Goal: Find specific page/section: Find specific page/section

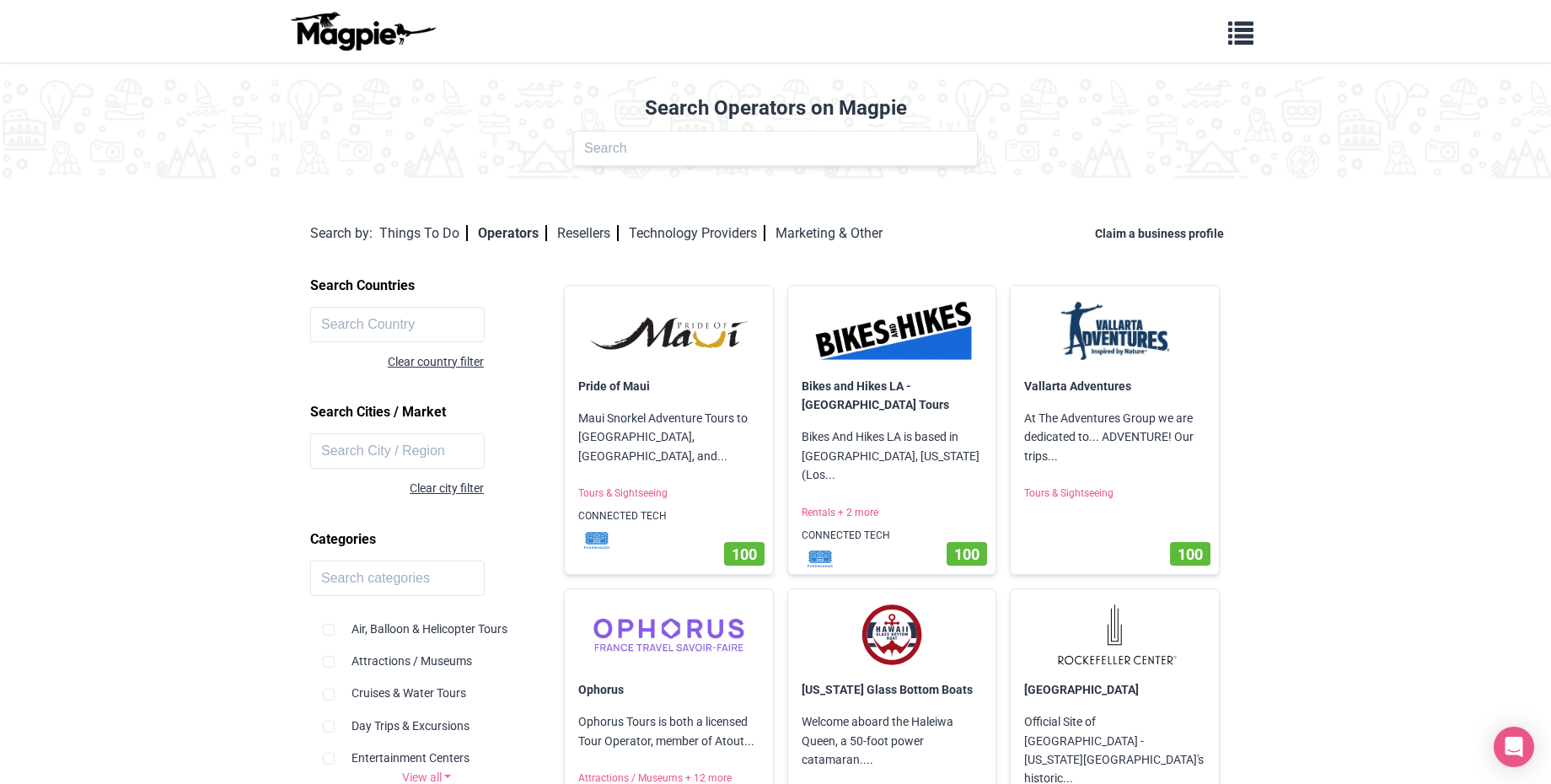
scroll to position [186883, 0]
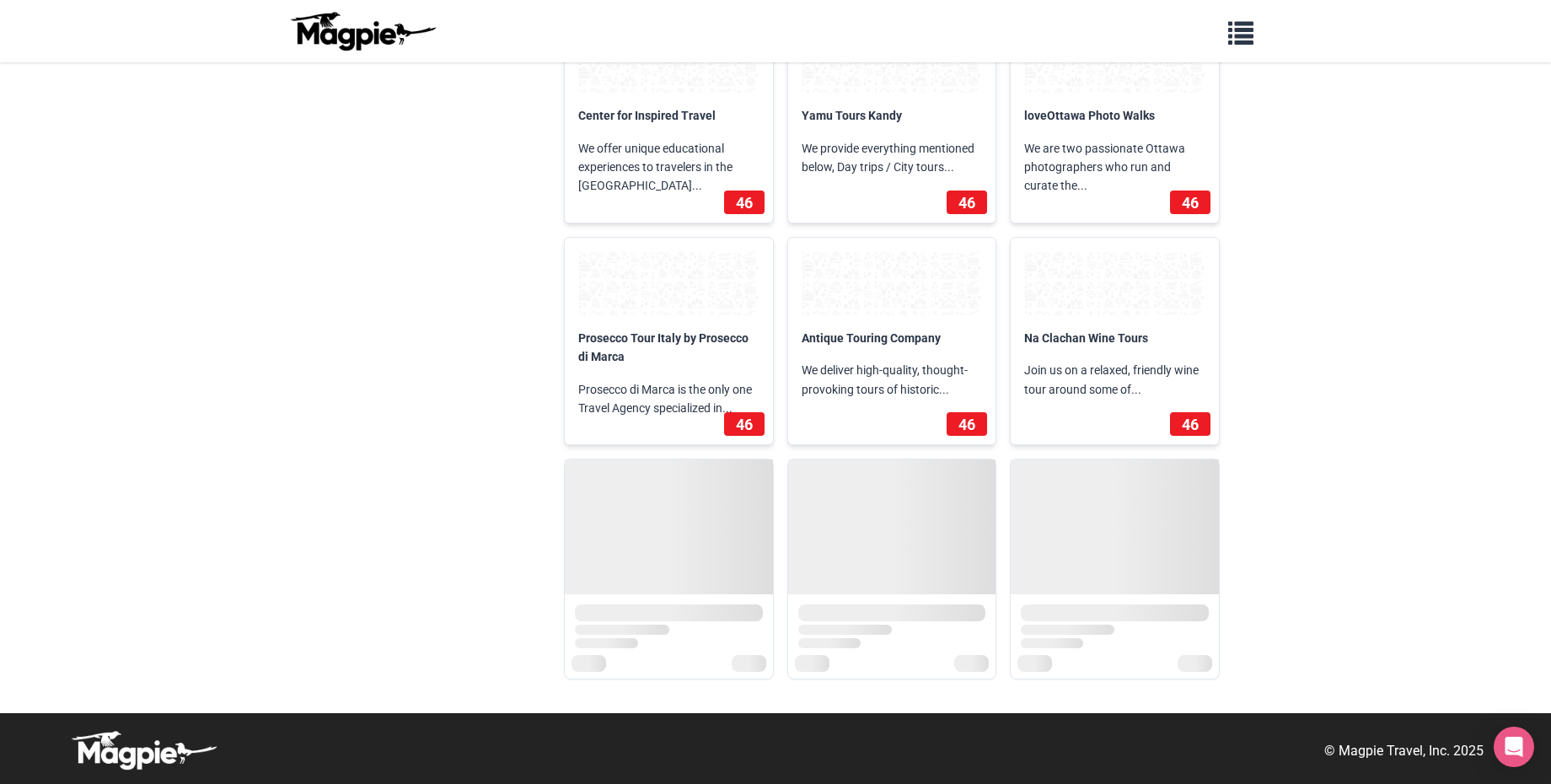
scroll to position [207486, 0]
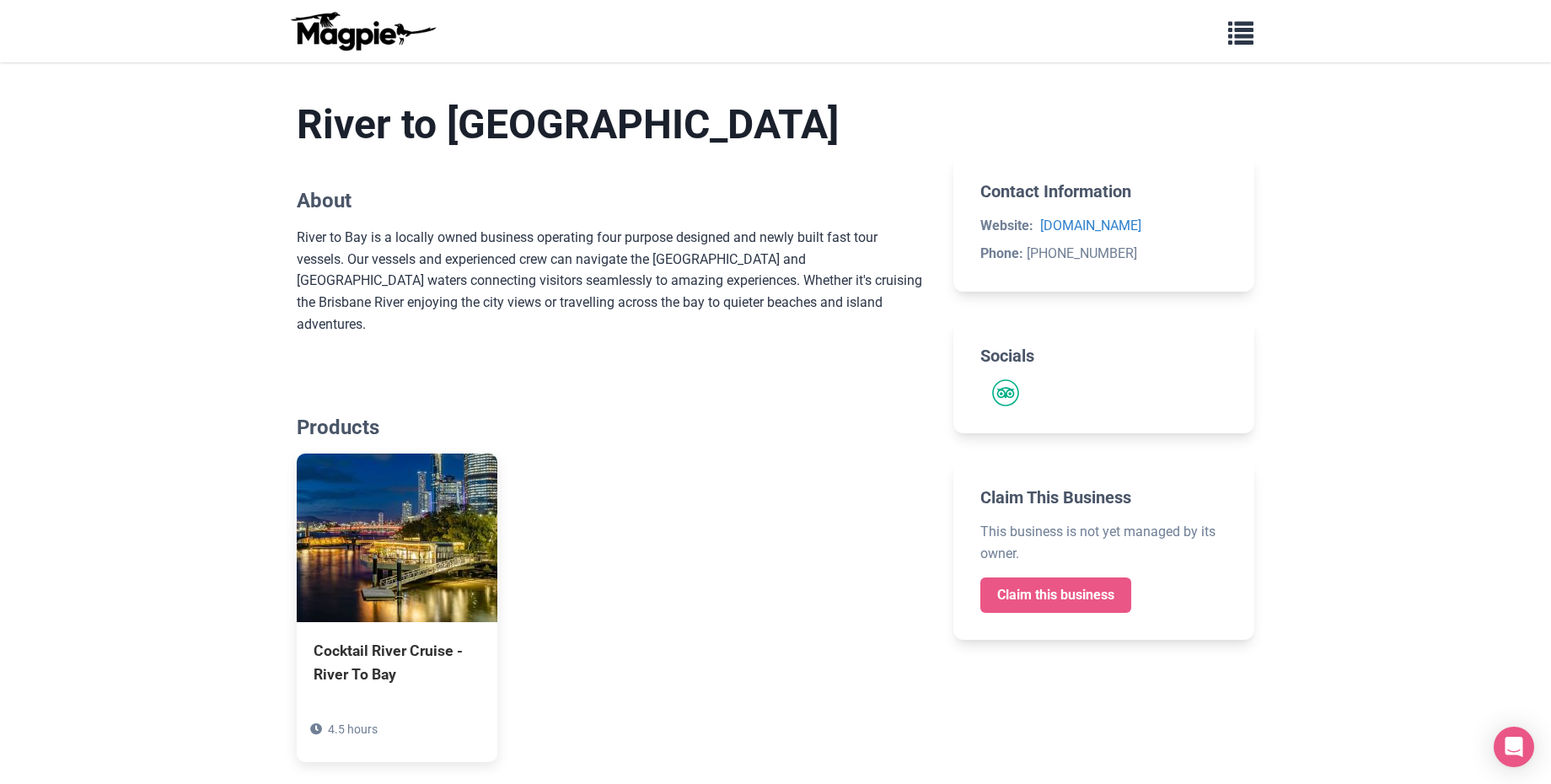
scroll to position [296, 0]
